Goal: Navigation & Orientation: Understand site structure

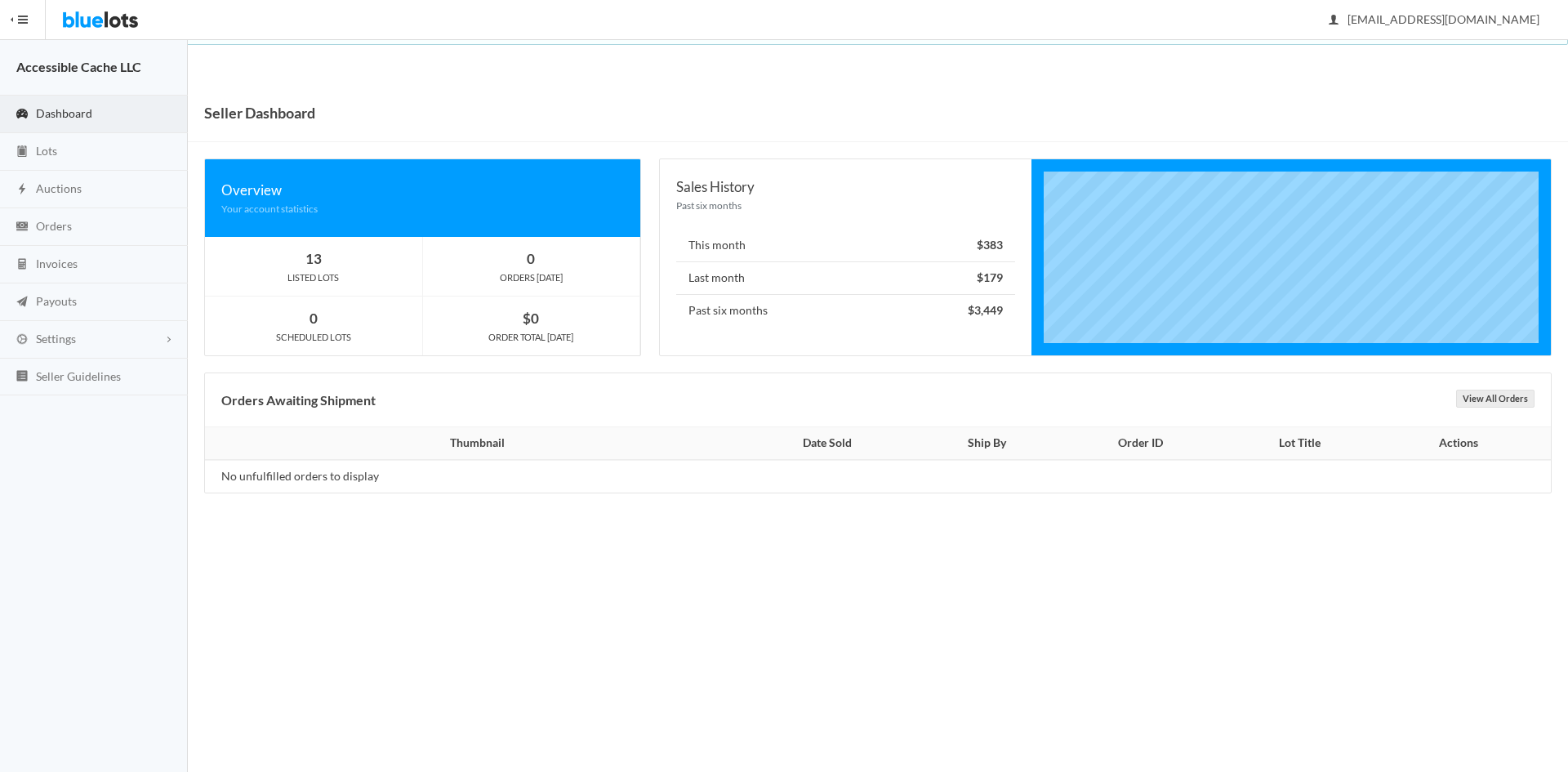
click at [62, 113] on span "Dashboard" at bounding box center [64, 113] width 57 height 14
click at [50, 150] on span "Lots" at bounding box center [46, 151] width 21 height 14
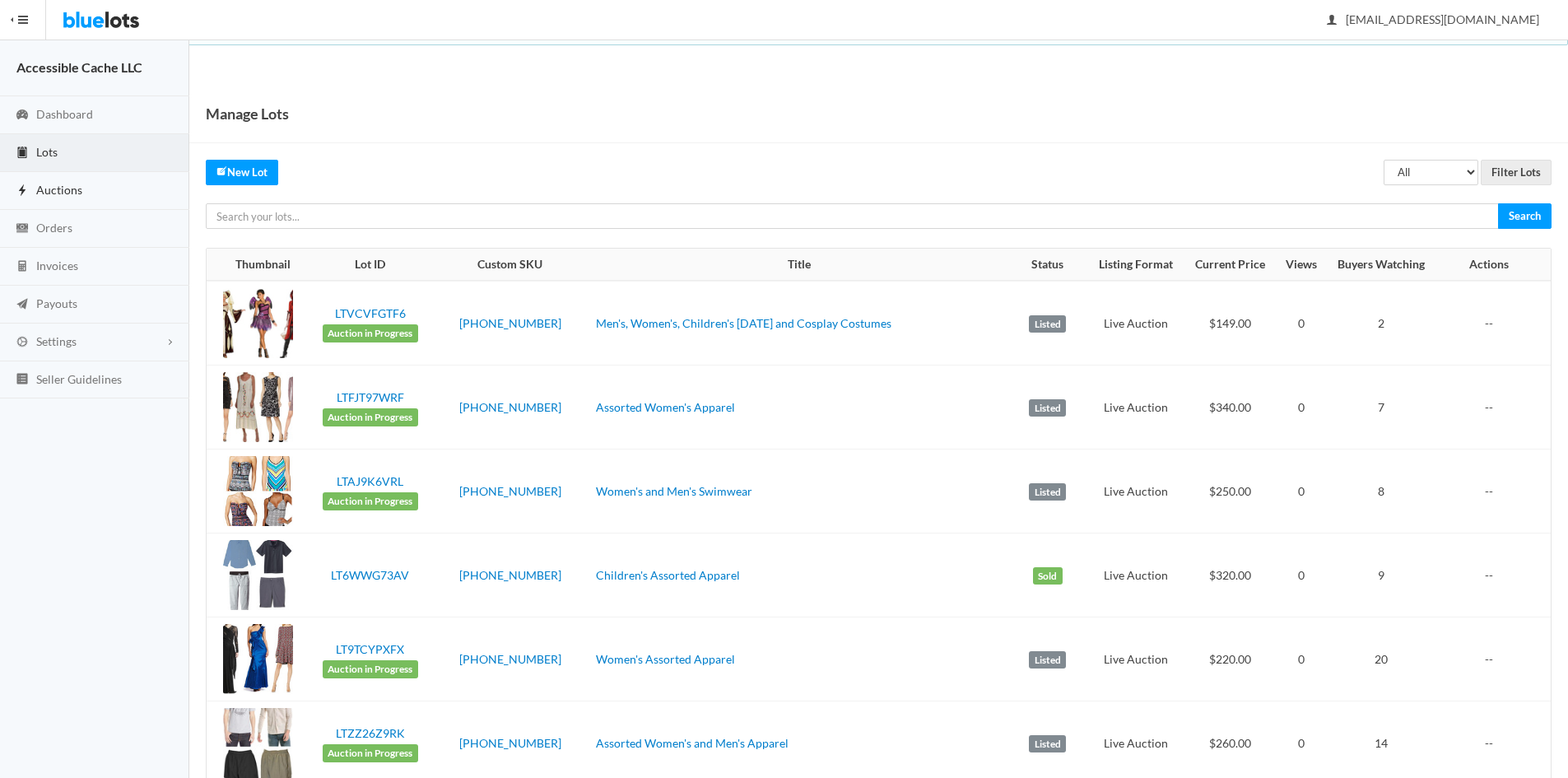
click at [54, 193] on span "Auctions" at bounding box center [59, 190] width 46 height 14
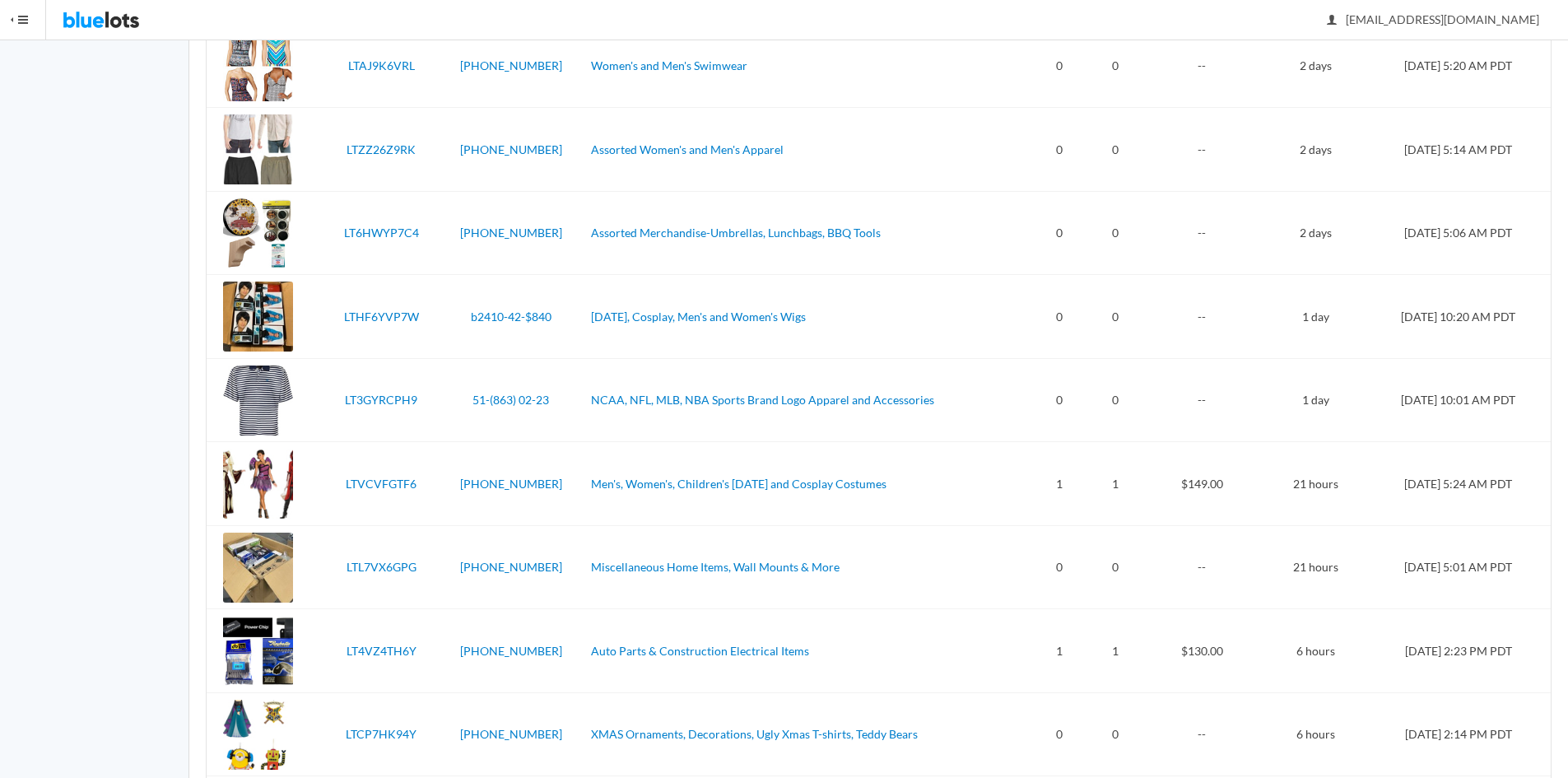
scroll to position [79, 0]
